Goal: Task Accomplishment & Management: Complete application form

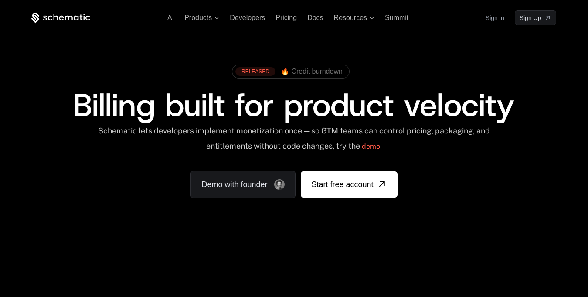
click at [499, 19] on link "Sign in" at bounding box center [495, 18] width 19 height 14
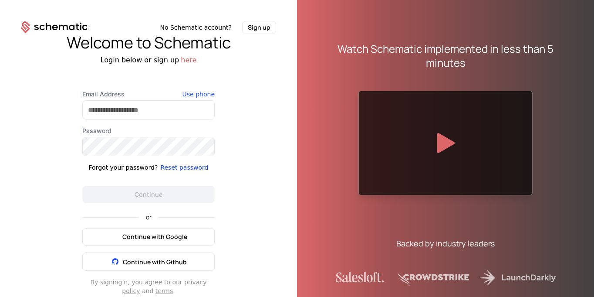
click at [154, 237] on span "Continue with Google" at bounding box center [154, 236] width 65 height 9
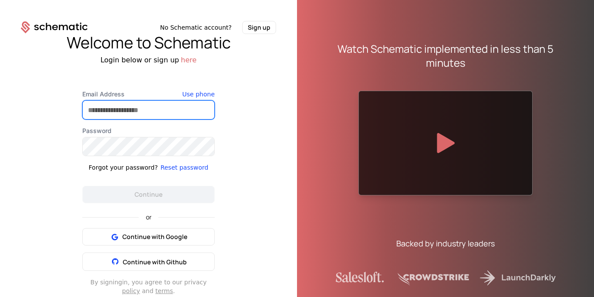
click at [159, 115] on input "Email Address" at bounding box center [149, 110] width 132 height 18
type input "**********"
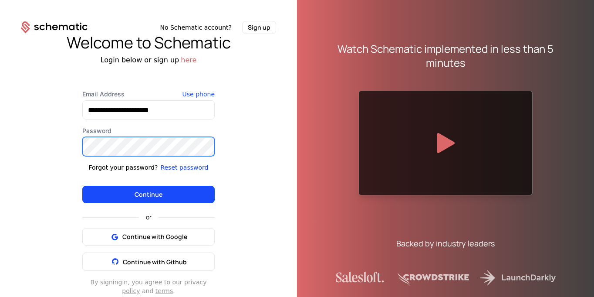
click at [82, 186] on button "Continue" at bounding box center [148, 194] width 132 height 17
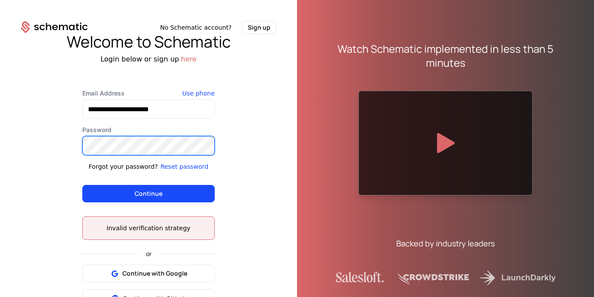
click at [82, 185] on button "Continue" at bounding box center [148, 193] width 132 height 17
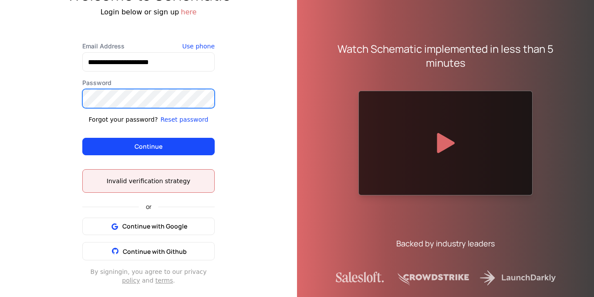
scroll to position [48, 0]
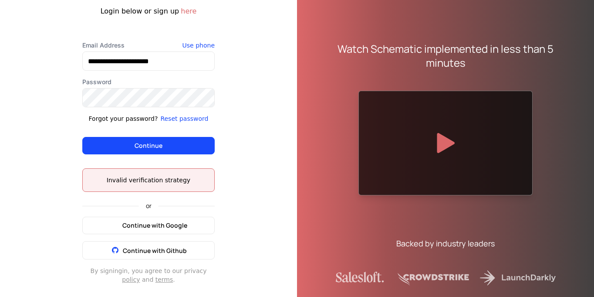
click at [173, 230] on button "Continue with Google" at bounding box center [148, 225] width 132 height 17
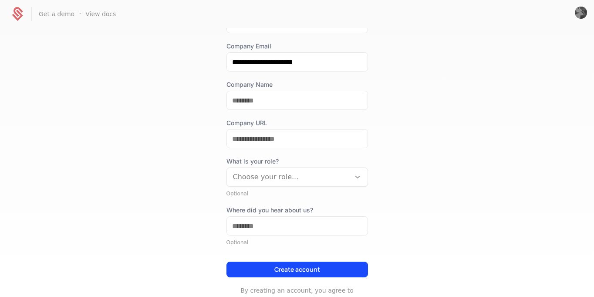
scroll to position [87, 0]
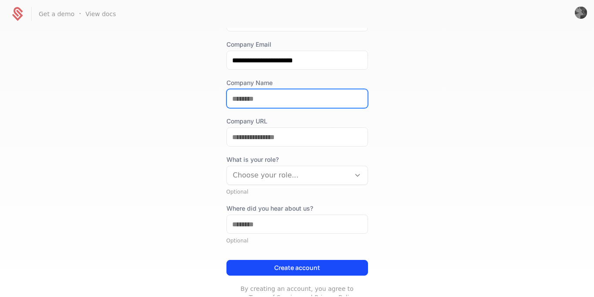
click at [263, 98] on input "Company Name" at bounding box center [297, 98] width 141 height 18
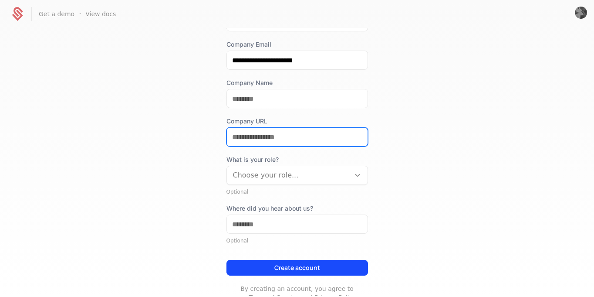
click at [267, 140] on div "Company URL" at bounding box center [298, 132] width 142 height 30
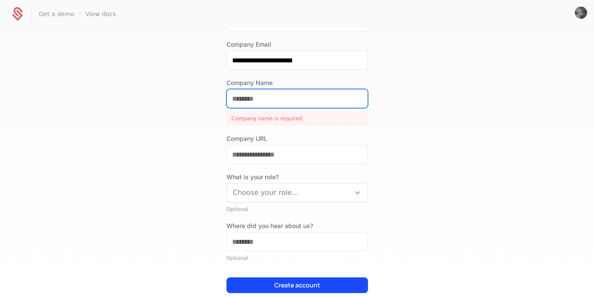
click at [289, 100] on input "Company Name" at bounding box center [297, 98] width 141 height 18
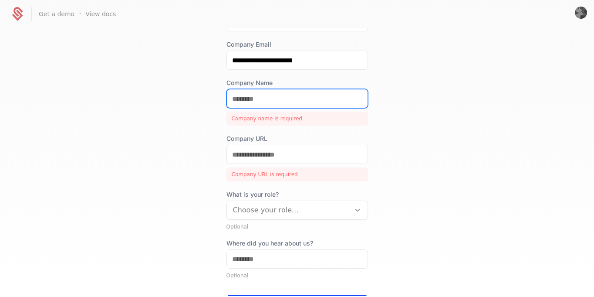
click at [289, 100] on input "Company Name" at bounding box center [297, 98] width 141 height 18
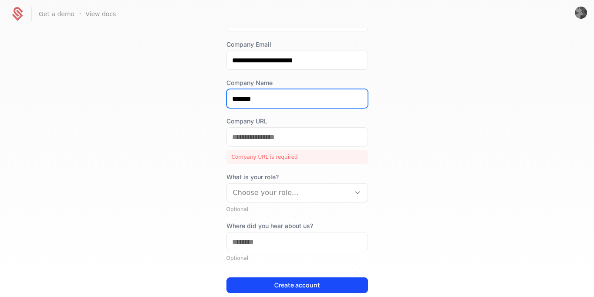
type input "*******"
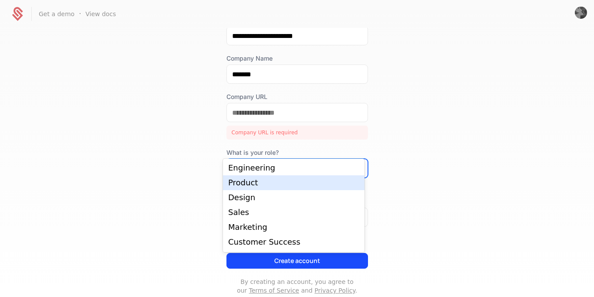
scroll to position [135, 0]
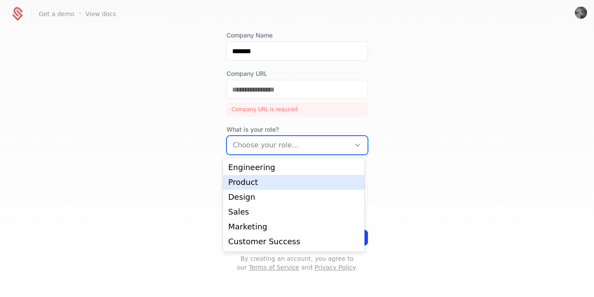
drag, startPoint x: 421, startPoint y: 146, endPoint x: 377, endPoint y: 146, distance: 44.0
click at [415, 146] on div "**********" at bounding box center [297, 162] width 594 height 268
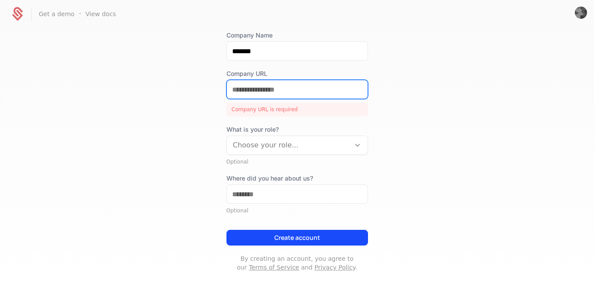
click at [263, 87] on input "Company URL" at bounding box center [297, 89] width 141 height 18
